Goal: Information Seeking & Learning: Learn about a topic

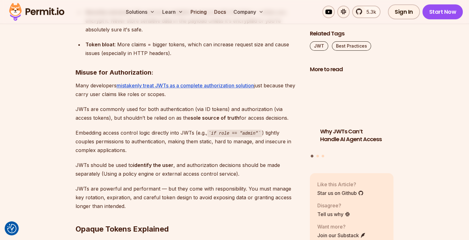
scroll to position [2745, 0]
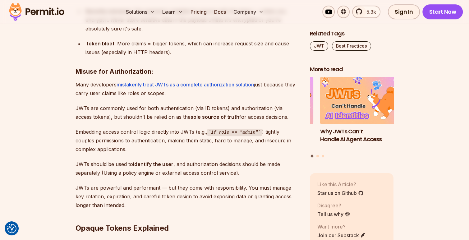
click at [57, 141] on section "Table of Contents Bearer tokens play an important role in securing APIs and man…" at bounding box center [234, 230] width 469 height 5197
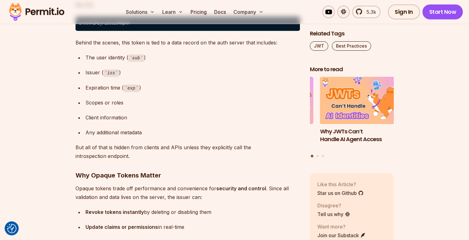
scroll to position [3181, 0]
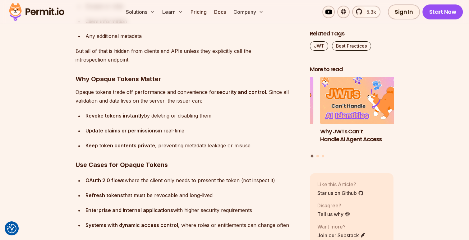
drag, startPoint x: 264, startPoint y: 150, endPoint x: 141, endPoint y: 170, distance: 124.7
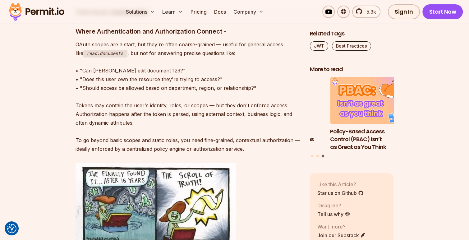
scroll to position [4504, 0]
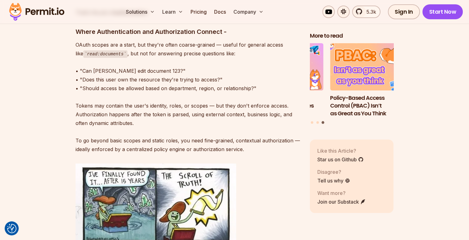
scroll to position [0, 0]
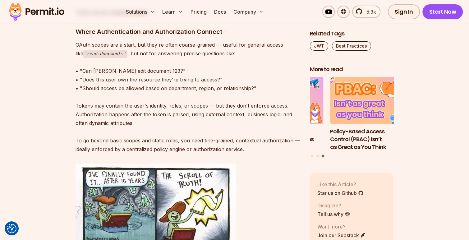
click at [345, 133] on h3 "Policy-Based Access Control (PBAC) Isn’t as Great as You Think" at bounding box center [372, 139] width 84 height 23
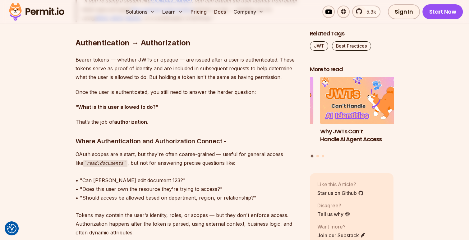
scroll to position [4395, 0]
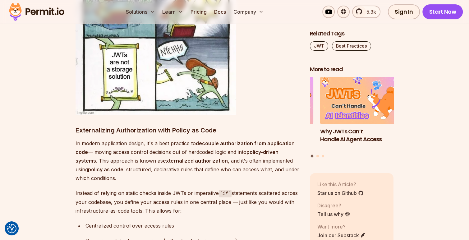
scroll to position [4707, 0]
